Goal: Contribute content: Add original content to the website for others to see

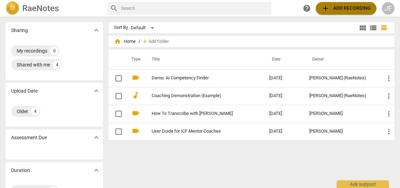
click at [353, 8] on span "add Add recording" at bounding box center [345, 8] width 49 height 8
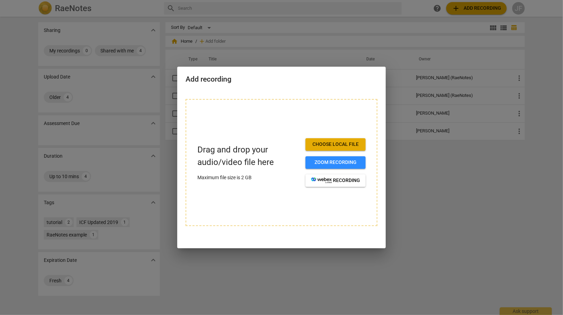
click at [337, 145] on span "Choose local file" at bounding box center [335, 144] width 49 height 7
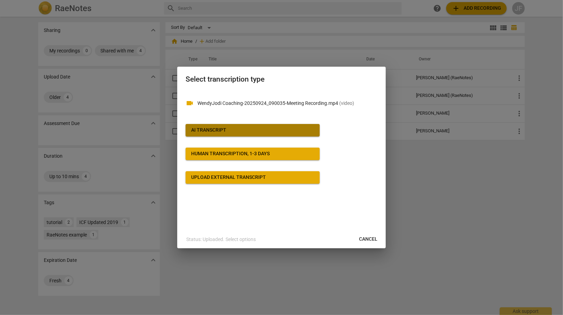
click at [267, 132] on span "AI Transcript" at bounding box center [252, 130] width 123 height 7
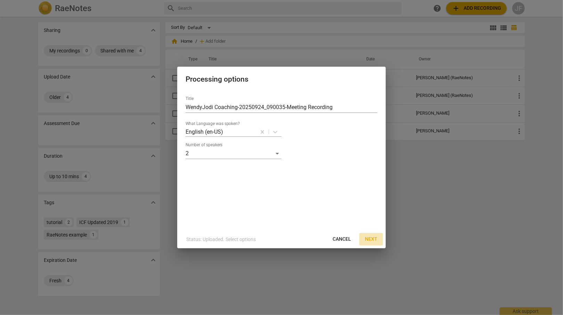
click at [373, 239] on span "Next" at bounding box center [371, 239] width 13 height 7
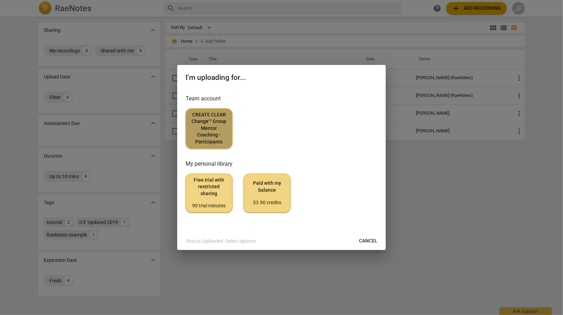
click at [207, 120] on span "CREATE CLEAR Change™ Group Mentor Coaching - Participants" at bounding box center [209, 129] width 35 height 34
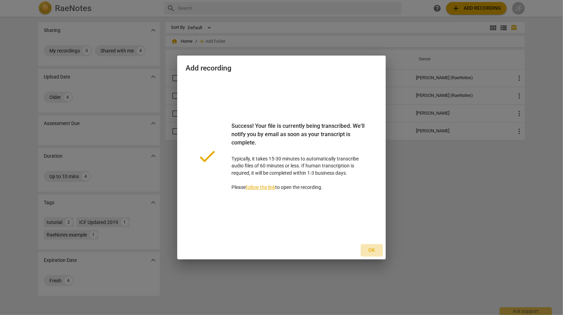
click at [371, 251] on span "Ok" at bounding box center [371, 250] width 11 height 7
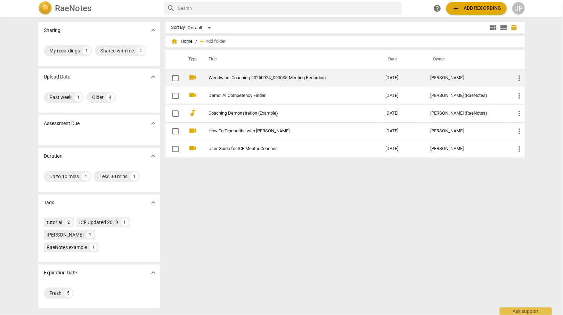
click at [273, 77] on link "WendyJodi Coaching-20250924_090035-Meeting Recording" at bounding box center [285, 77] width 152 height 5
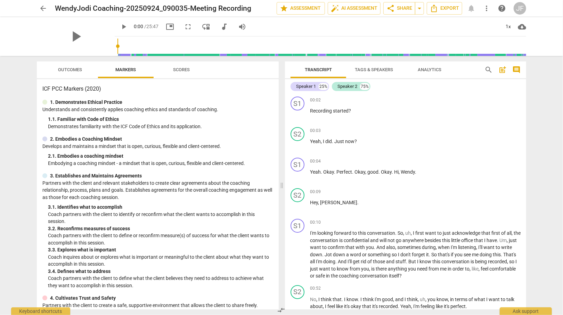
click at [377, 69] on span "Tags & Speakers" at bounding box center [374, 69] width 38 height 5
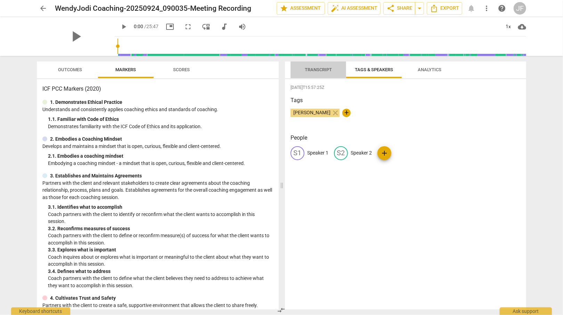
click at [322, 70] on span "Transcript" at bounding box center [318, 69] width 27 height 5
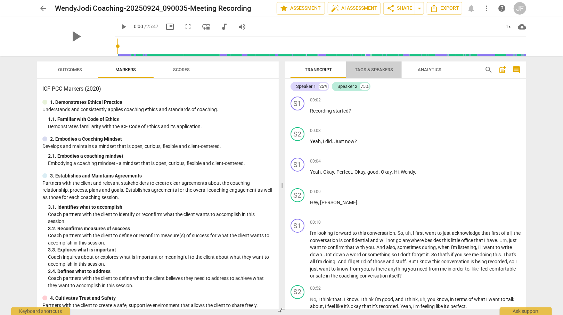
click at [374, 69] on span "Tags & Speakers" at bounding box center [374, 69] width 38 height 5
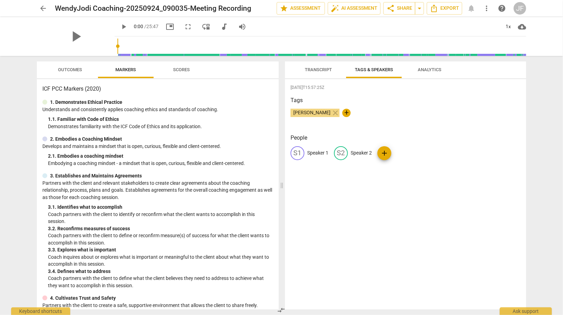
click at [315, 152] on p "Speaker 1" at bounding box center [317, 153] width 21 height 7
type input "[PERSON_NAME]"
click at [406, 152] on p "Speaker 2" at bounding box center [406, 153] width 21 height 7
type input "Wendy"
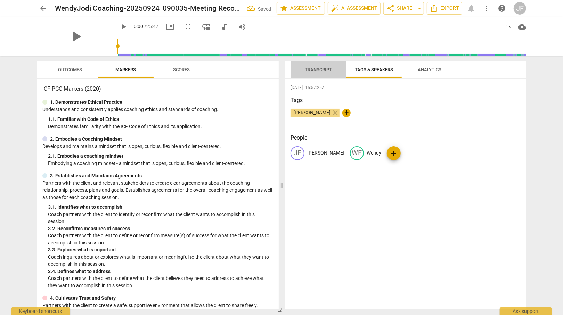
click at [323, 70] on span "Transcript" at bounding box center [318, 69] width 27 height 5
